Goal: Information Seeking & Learning: Learn about a topic

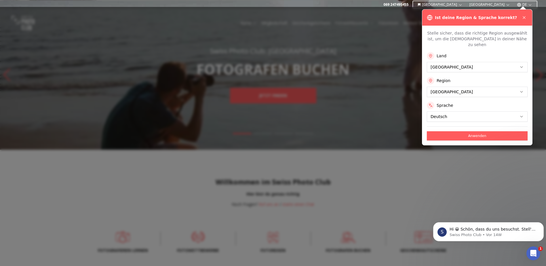
drag, startPoint x: 469, startPoint y: 128, endPoint x: 386, endPoint y: 125, distance: 83.2
click at [464, 131] on button "Anwenden" at bounding box center [477, 135] width 101 height 9
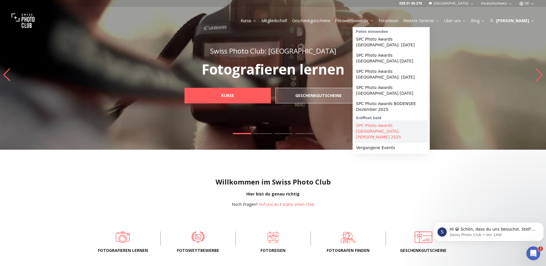
click at [385, 120] on link "SPC Photo Awards [GEOGRAPHIC_DATA]: [PERSON_NAME] 2025" at bounding box center [391, 131] width 75 height 22
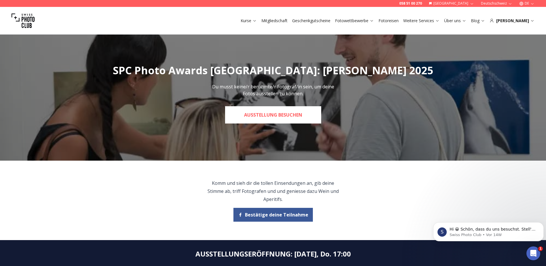
click at [261, 115] on link "Ausstellung besuchen" at bounding box center [273, 114] width 96 height 17
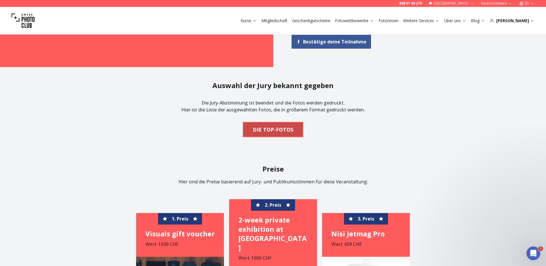
click at [276, 125] on b "DIE TOP-FOTOS" at bounding box center [273, 129] width 41 height 8
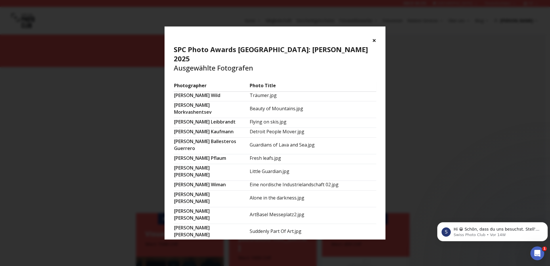
click at [374, 38] on button "×" at bounding box center [374, 40] width 4 height 9
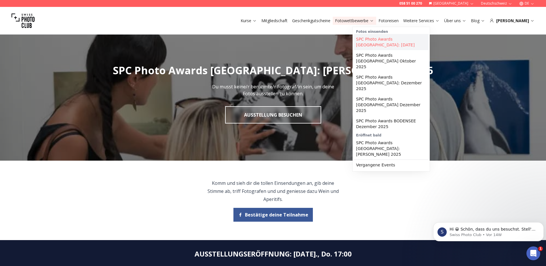
click at [371, 41] on link "SPC Photo Awards [GEOGRAPHIC_DATA]: [DATE]" at bounding box center [391, 42] width 75 height 16
